Goal: Check status: Check status

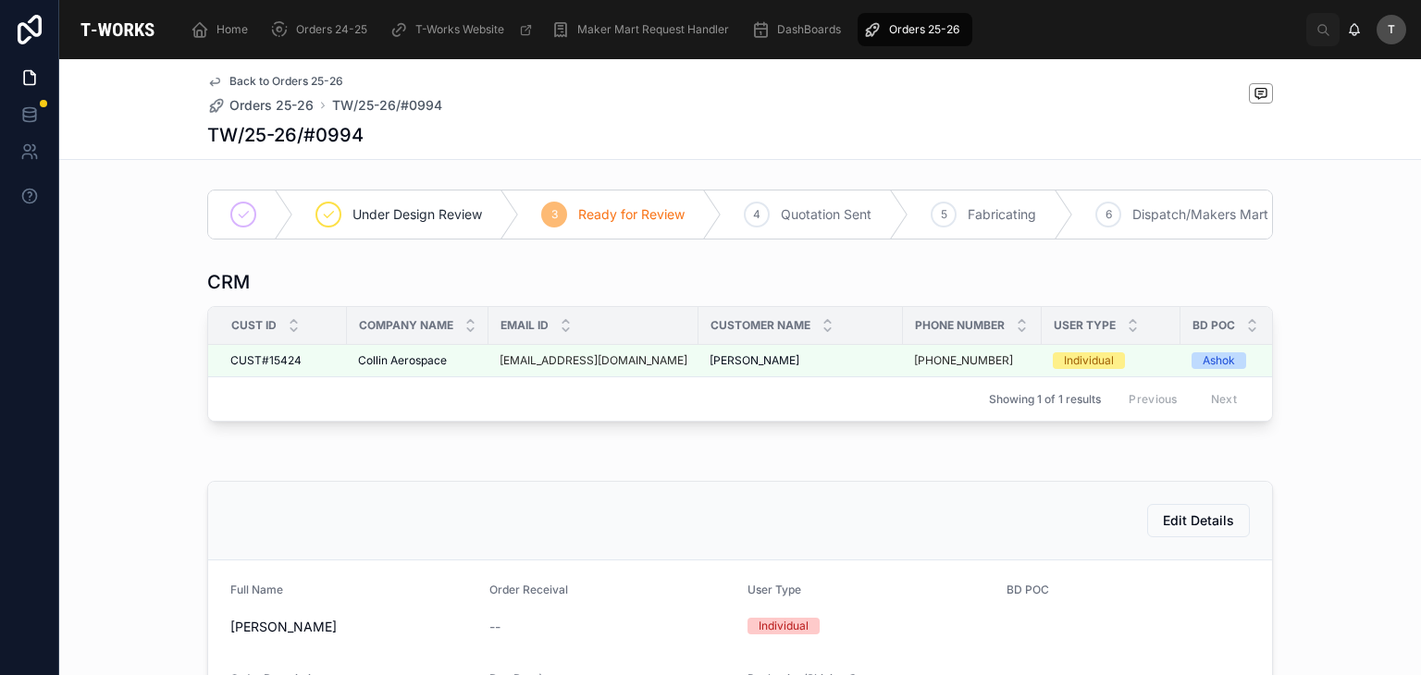
scroll to position [671, 0]
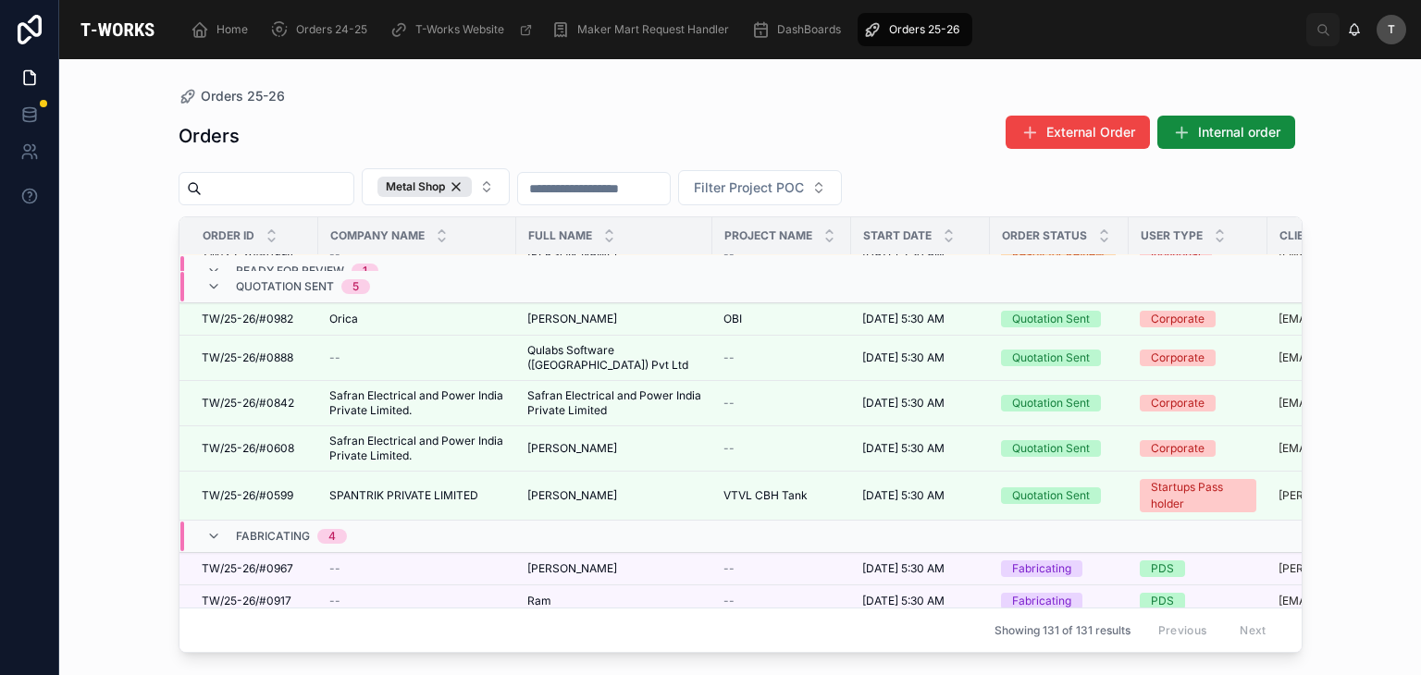
scroll to position [268, 0]
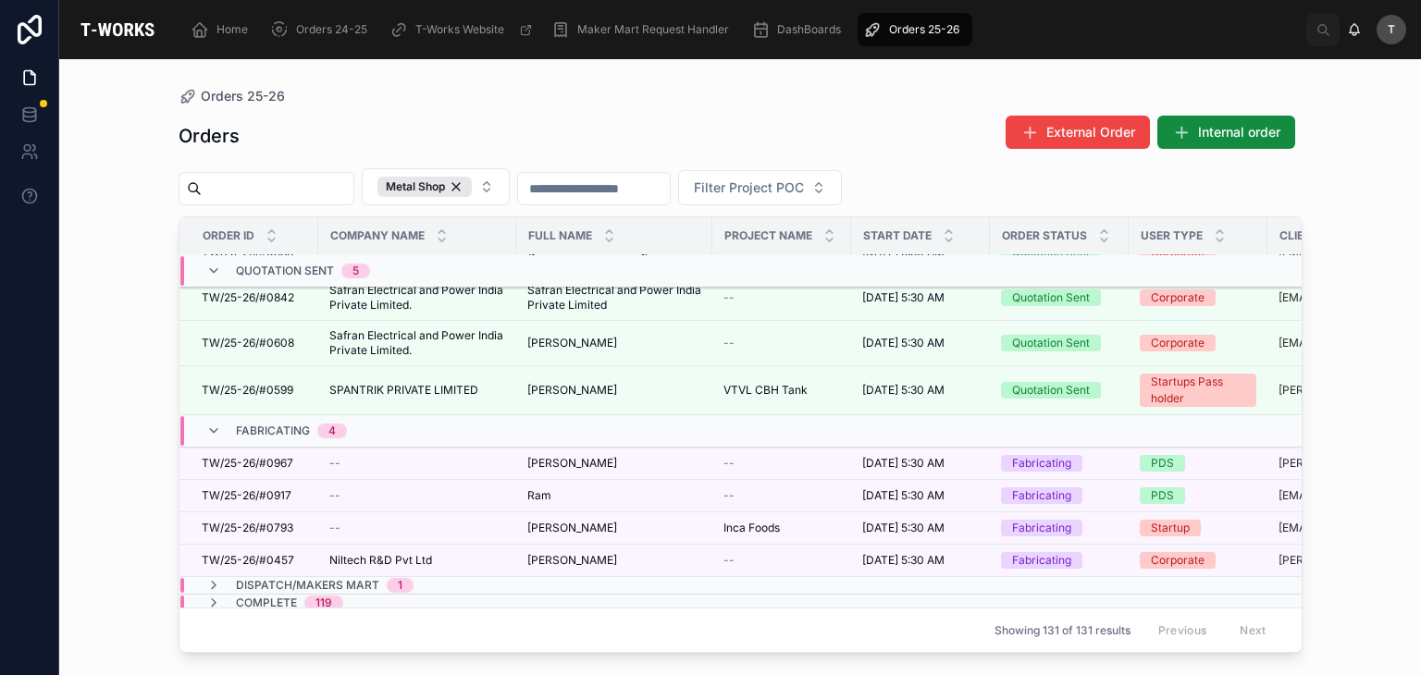
click at [269, 596] on span "Complete" at bounding box center [266, 603] width 61 height 15
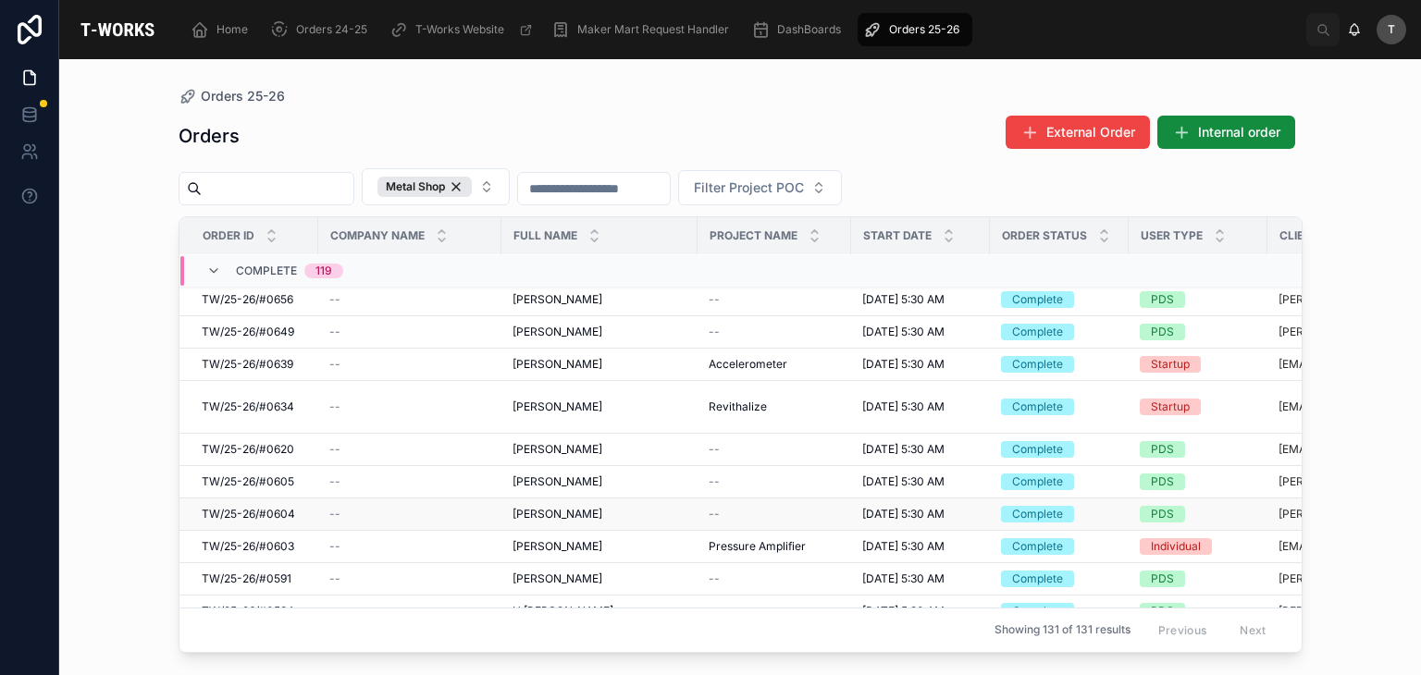
scroll to position [1665, 0]
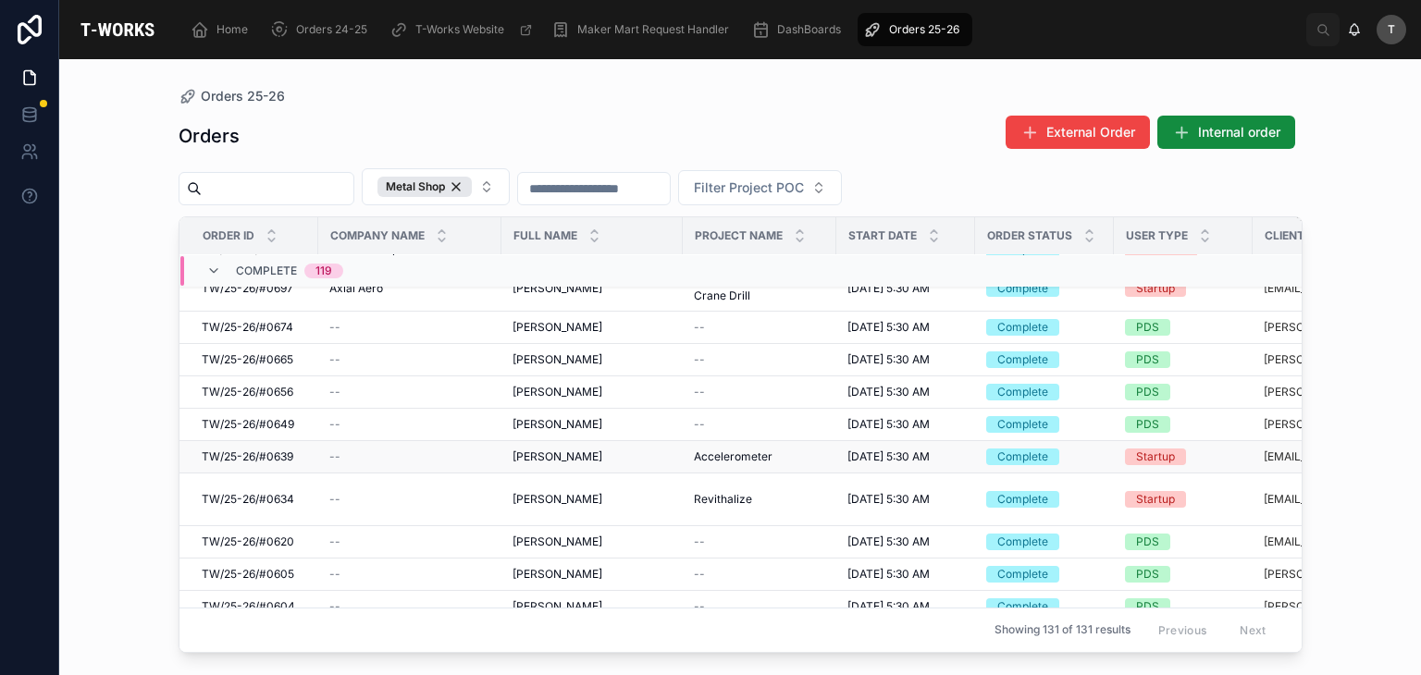
click at [572, 456] on span "[PERSON_NAME]" at bounding box center [557, 456] width 90 height 15
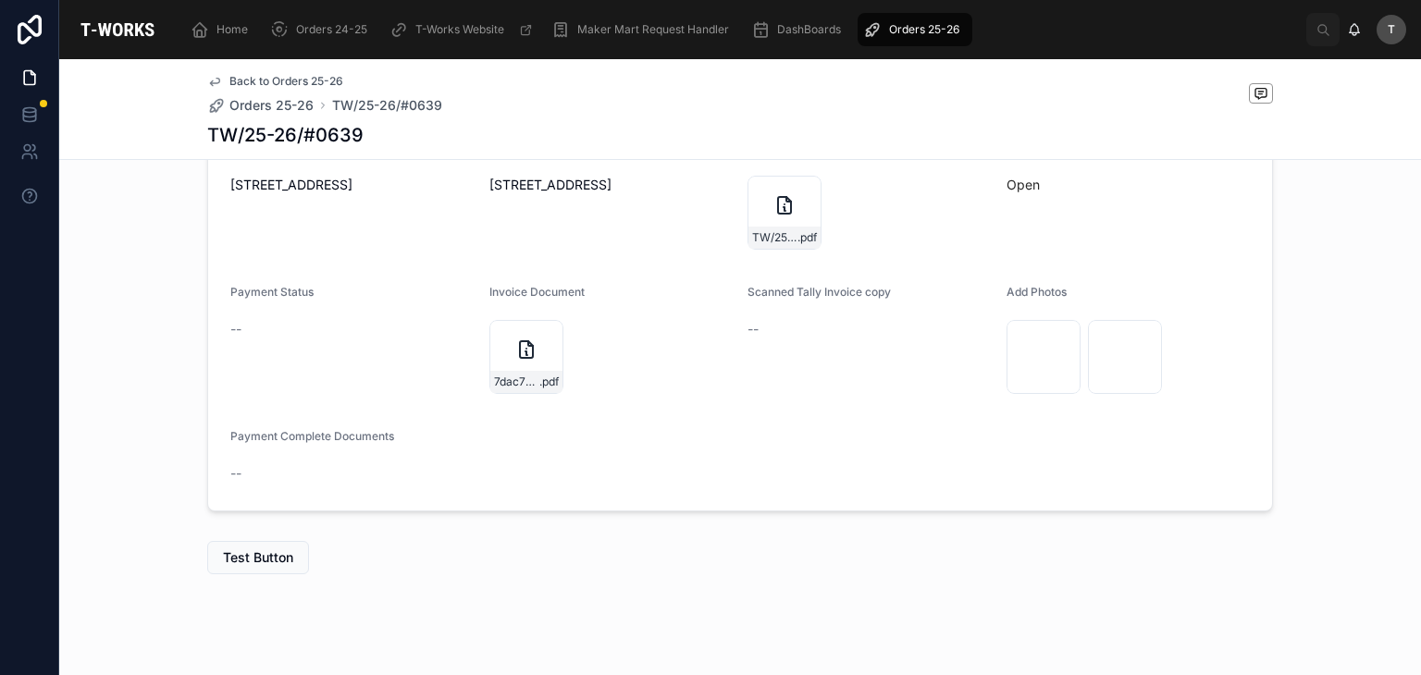
scroll to position [672, 0]
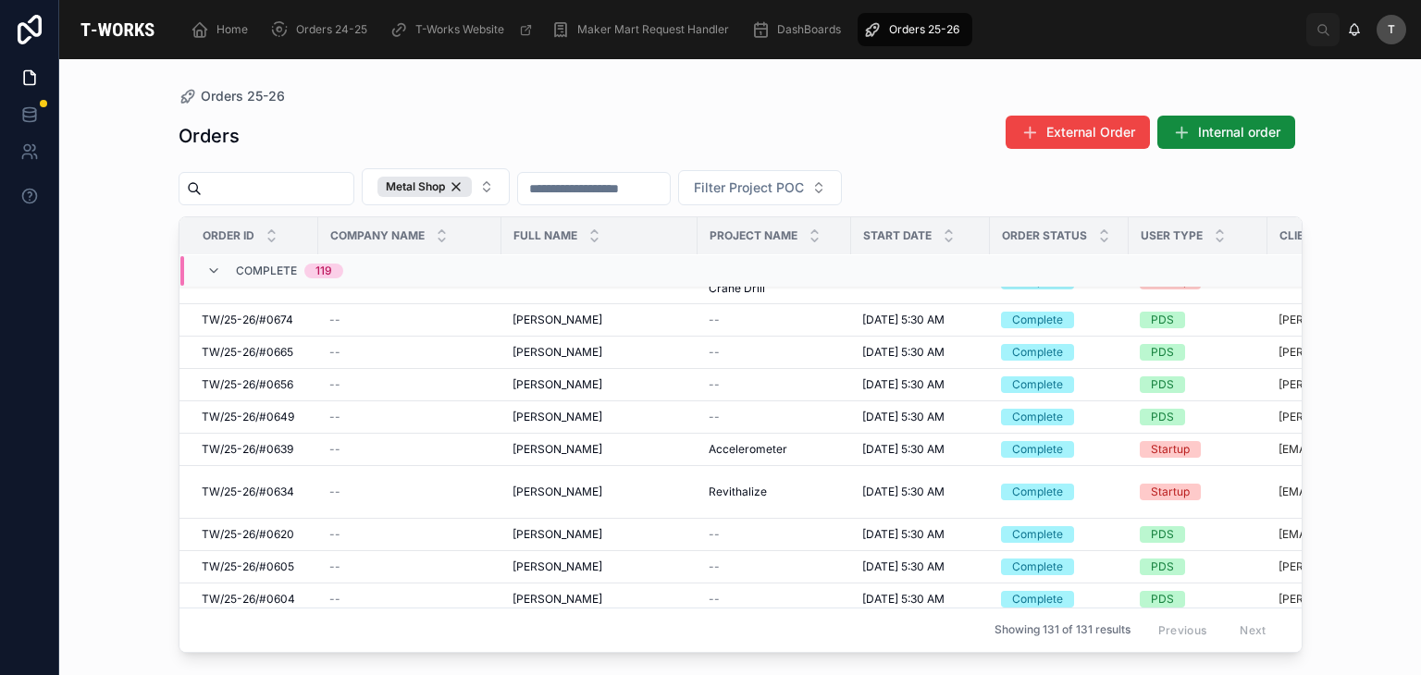
scroll to position [1950, 0]
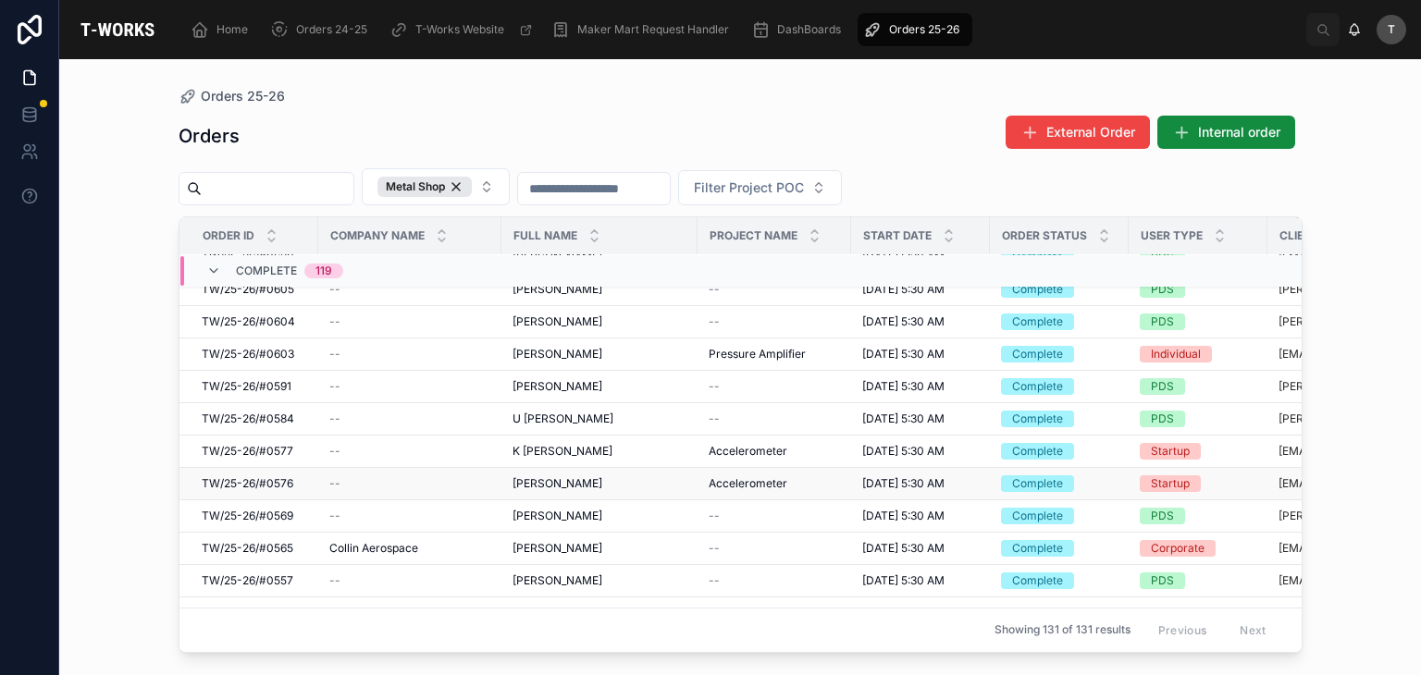
click at [514, 479] on span "[PERSON_NAME]" at bounding box center [557, 483] width 90 height 15
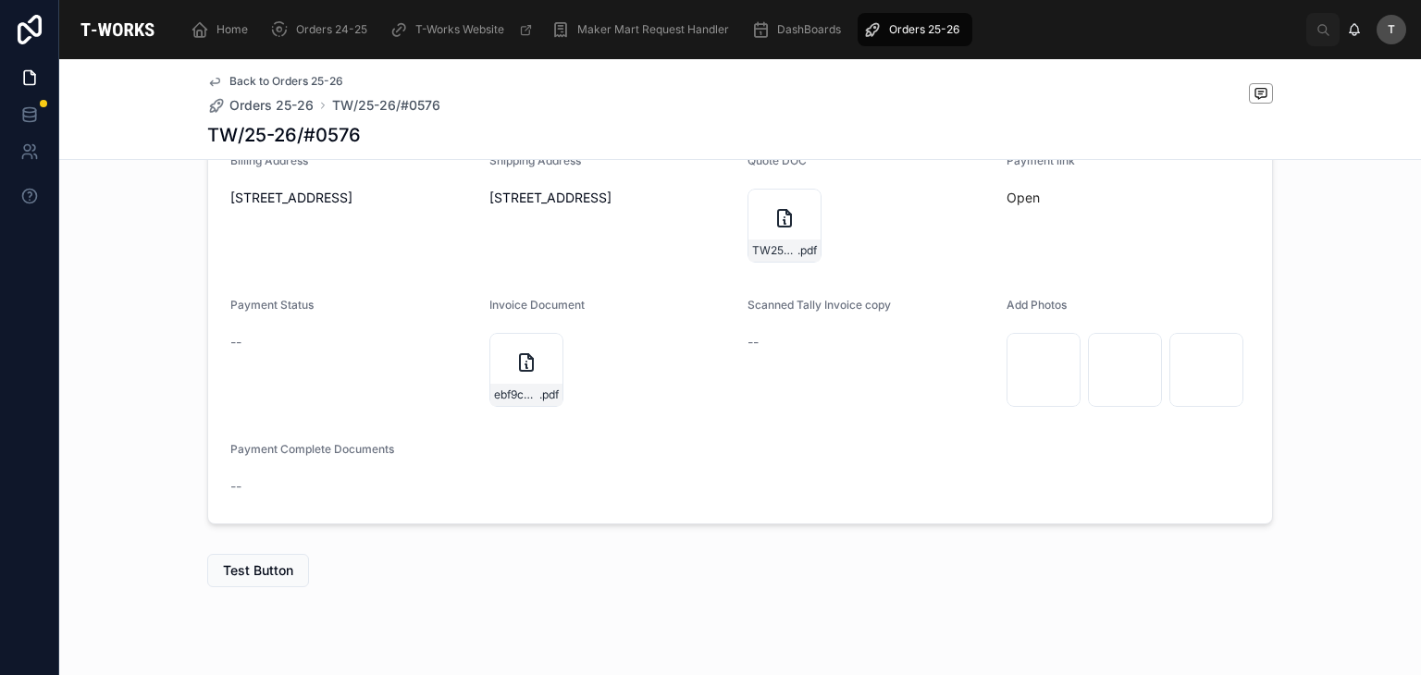
scroll to position [487, 0]
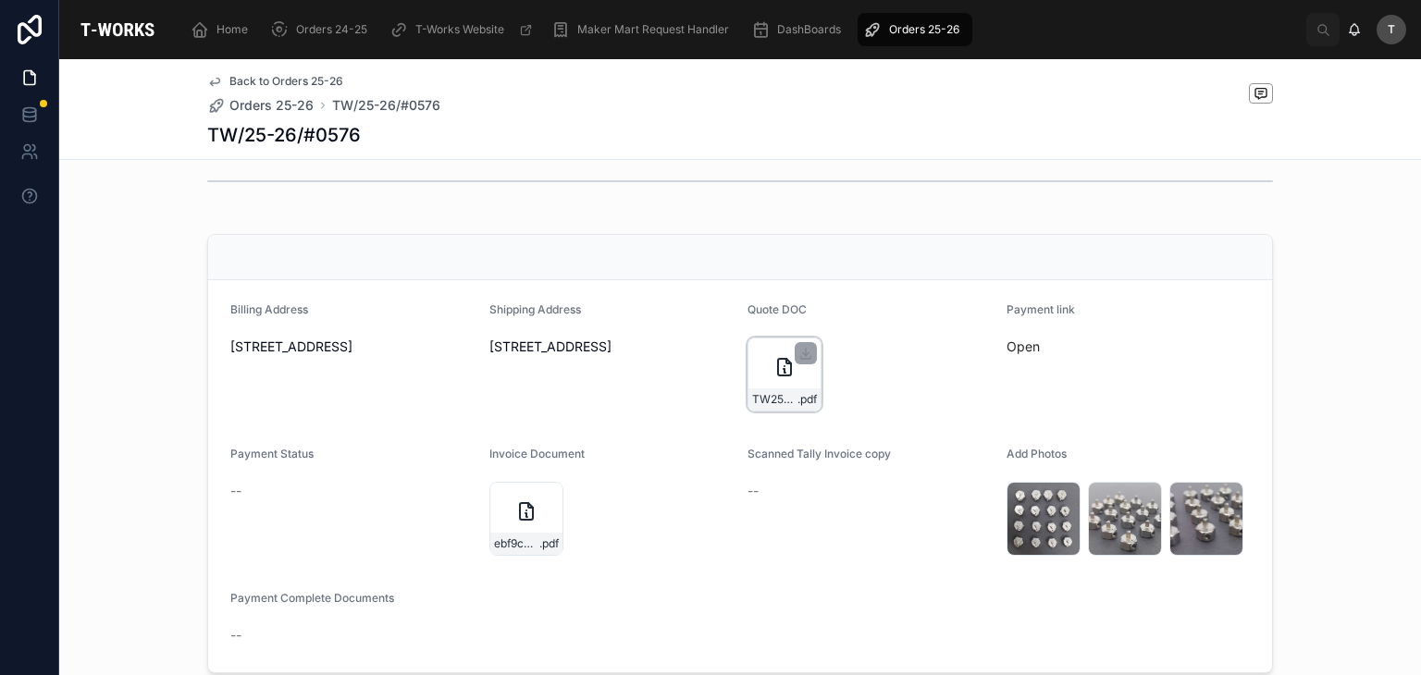
click at [773, 378] on div "TW25-26#0576 .pdf" at bounding box center [784, 375] width 74 height 74
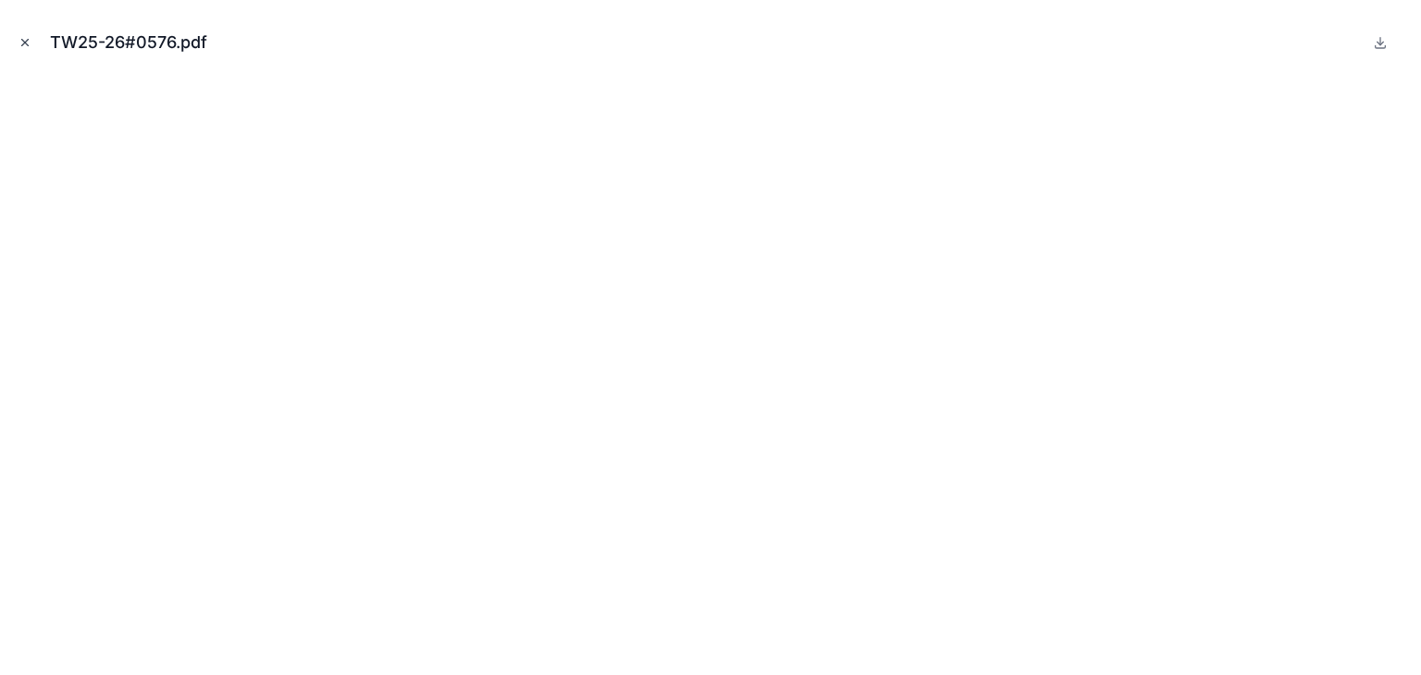
click at [24, 38] on icon "Close modal" at bounding box center [24, 42] width 13 height 13
